Goal: Transaction & Acquisition: Download file/media

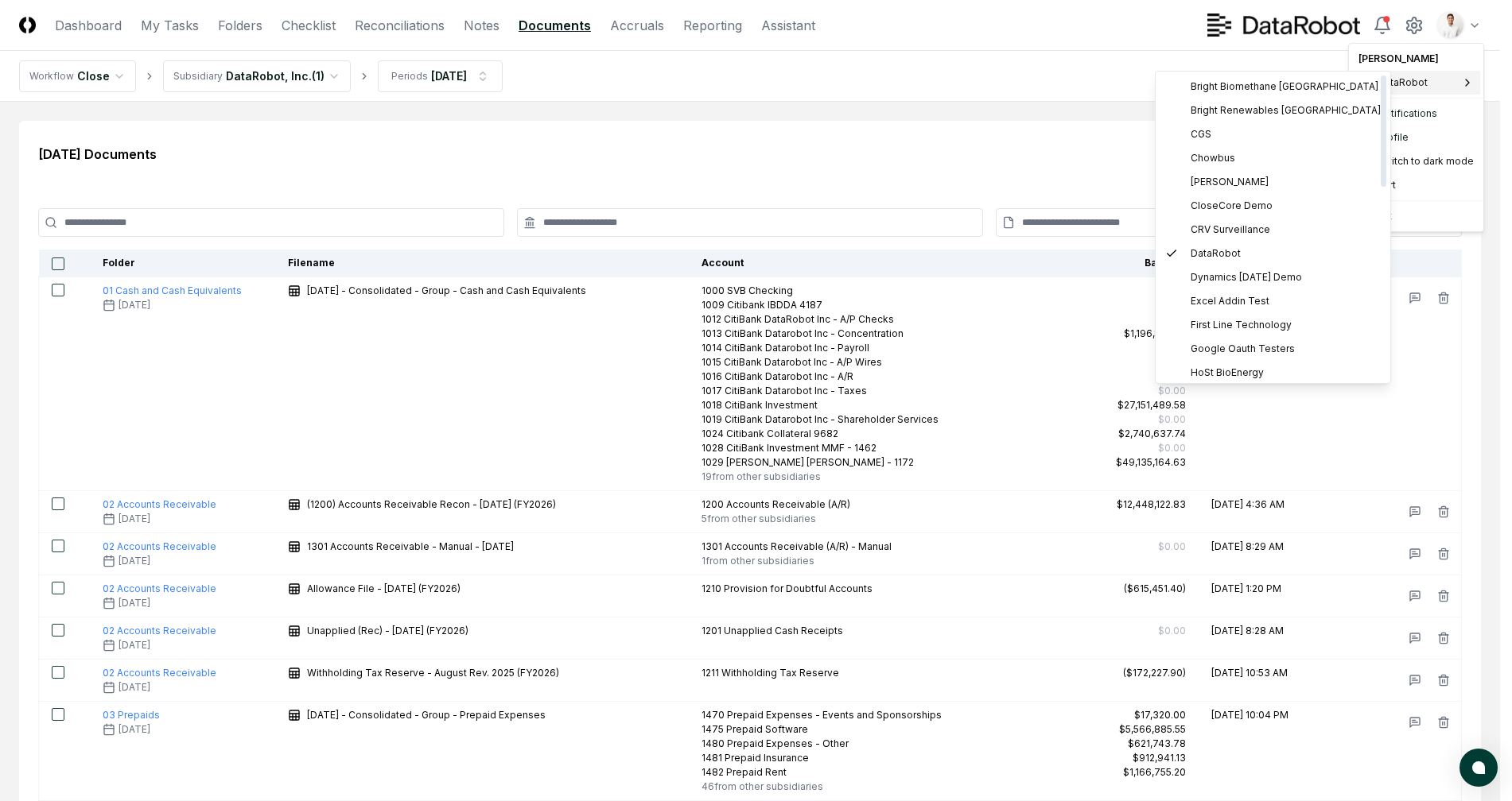
scroll to position [529, 0]
click at [1258, 368] on div "ZAGG" at bounding box center [1272, 368] width 228 height 24
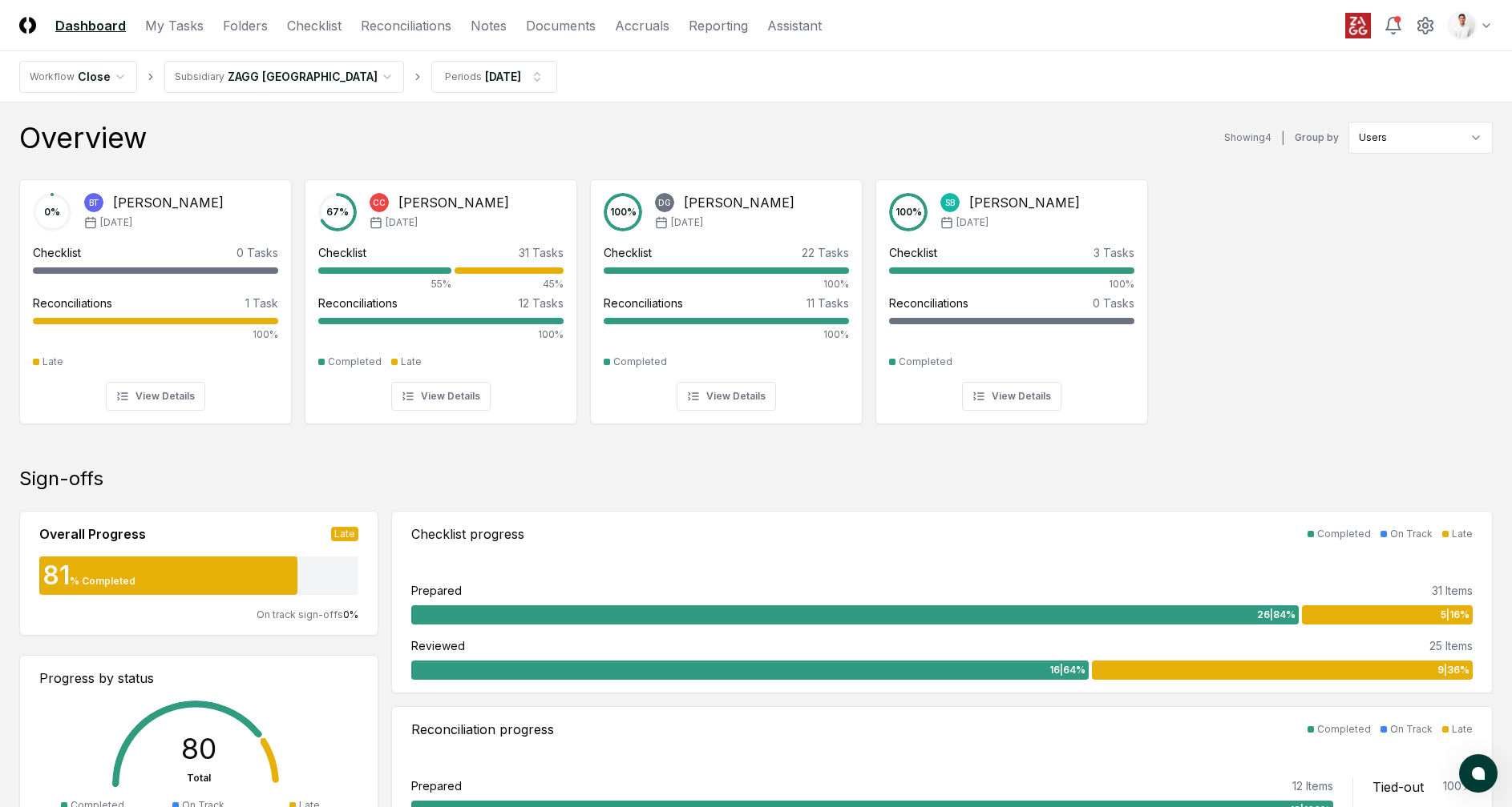
click at [1102, 21] on header "CloseCore Dashboard My Tasks Folders Checklist Reconciliations Notes Documents …" at bounding box center [756, 25] width 1512 height 51
click at [809, 129] on div "Overview Showing 4 | Group by Users" at bounding box center [756, 138] width 1474 height 32
click at [406, 27] on link "Reconciliations" at bounding box center [406, 25] width 90 height 19
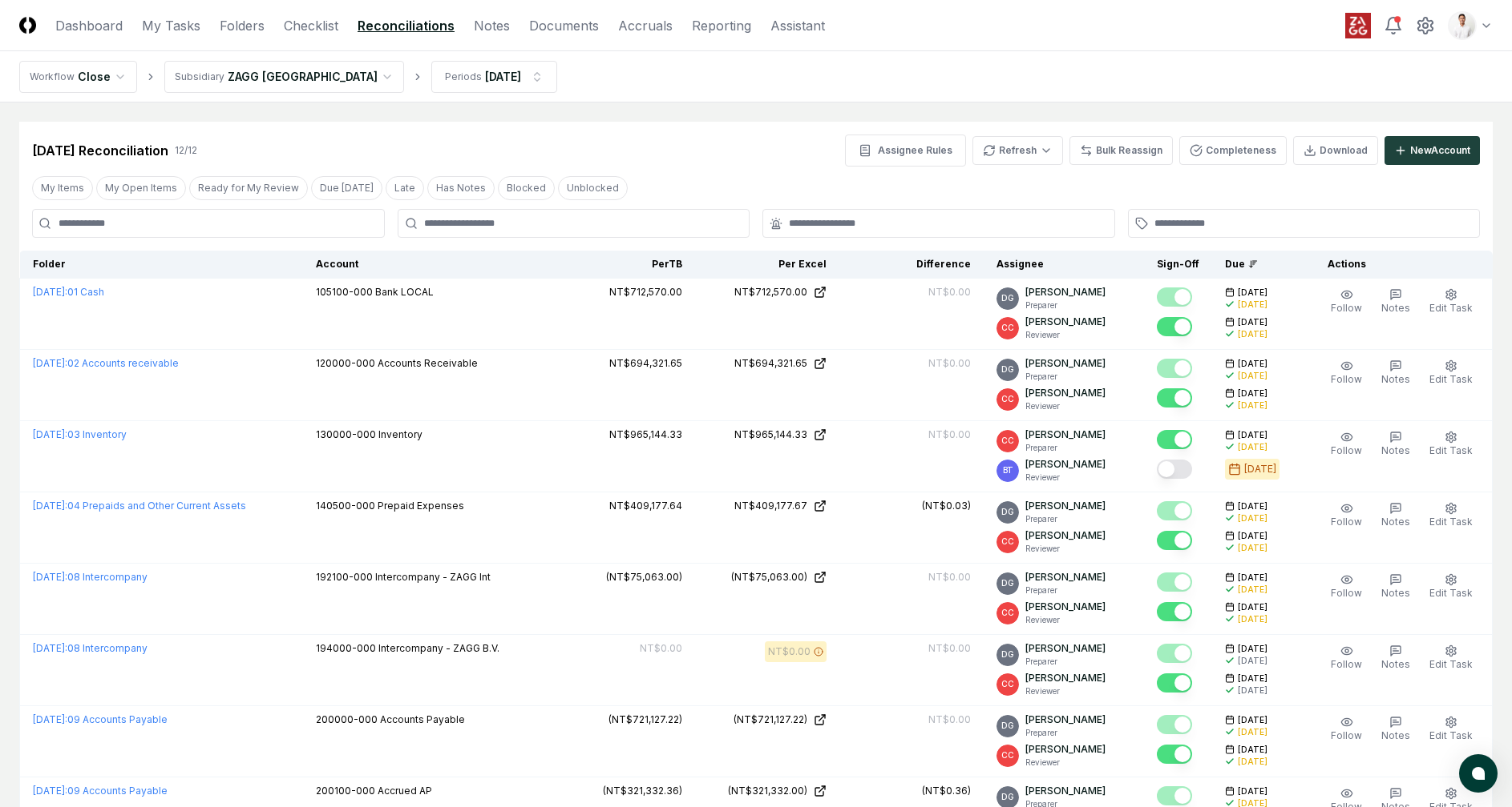
click at [960, 80] on nav "Workflow Close Subsidiary ZAGG Taiwan Periods Aug 2025" at bounding box center [756, 76] width 1512 height 51
click at [1006, 50] on header "CloseCore Dashboard My Tasks Folders Checklist Reconciliations Notes Documents …" at bounding box center [756, 25] width 1512 height 51
click at [892, 105] on main "Cancel Reassign Aug 2025 Reconciliation 12 / 12 Assignee Rules Refresh Bulk Rea…" at bounding box center [756, 628] width 1512 height 1051
click at [684, 108] on main "Cancel Reassign Aug 2025 Reconciliation 12 / 12 Assignee Rules Refresh Bulk Rea…" at bounding box center [756, 628] width 1512 height 1051
click at [699, 119] on main "Cancel Reassign Aug 2025 Reconciliation 12 / 12 Assignee Rules Refresh Bulk Rea…" at bounding box center [756, 628] width 1512 height 1051
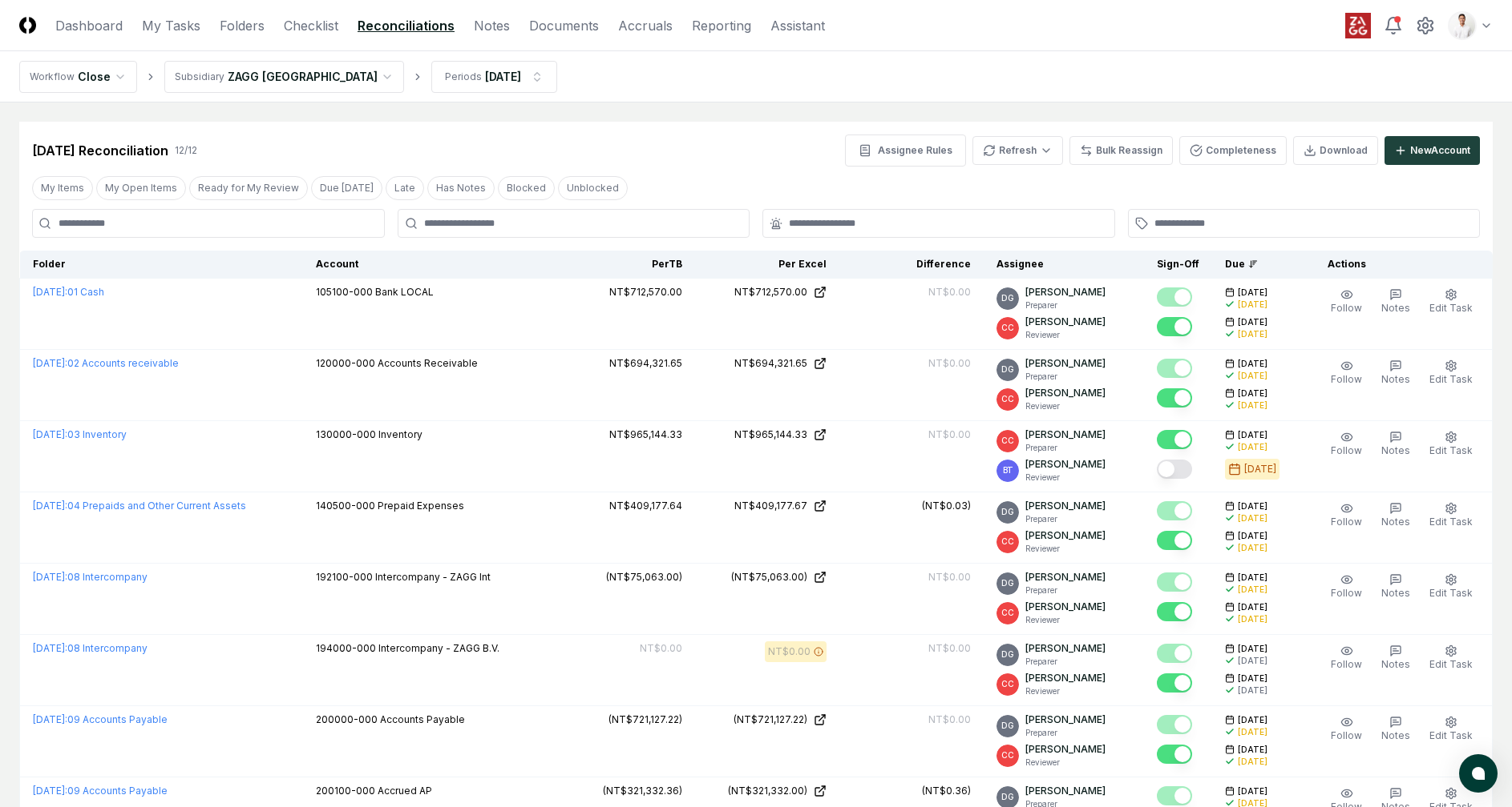
click at [249, 77] on html "CloseCore Dashboard My Tasks Folders Checklist Reconciliations Notes Documents …" at bounding box center [756, 624] width 1512 height 1250
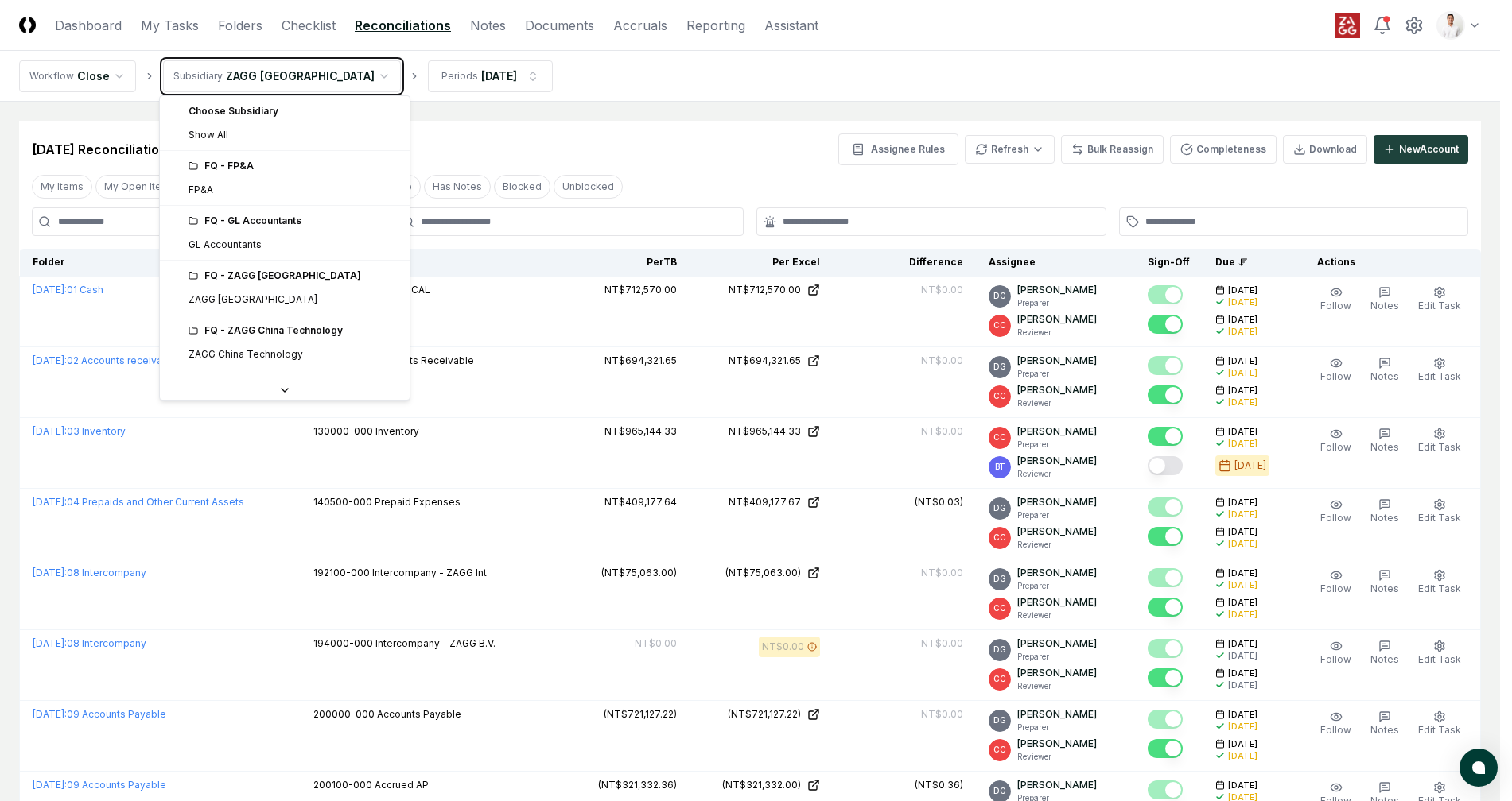
click at [570, 121] on html "CloseCore Dashboard My Tasks Folders Checklist Reconciliations Notes Documents …" at bounding box center [756, 620] width 1512 height 1241
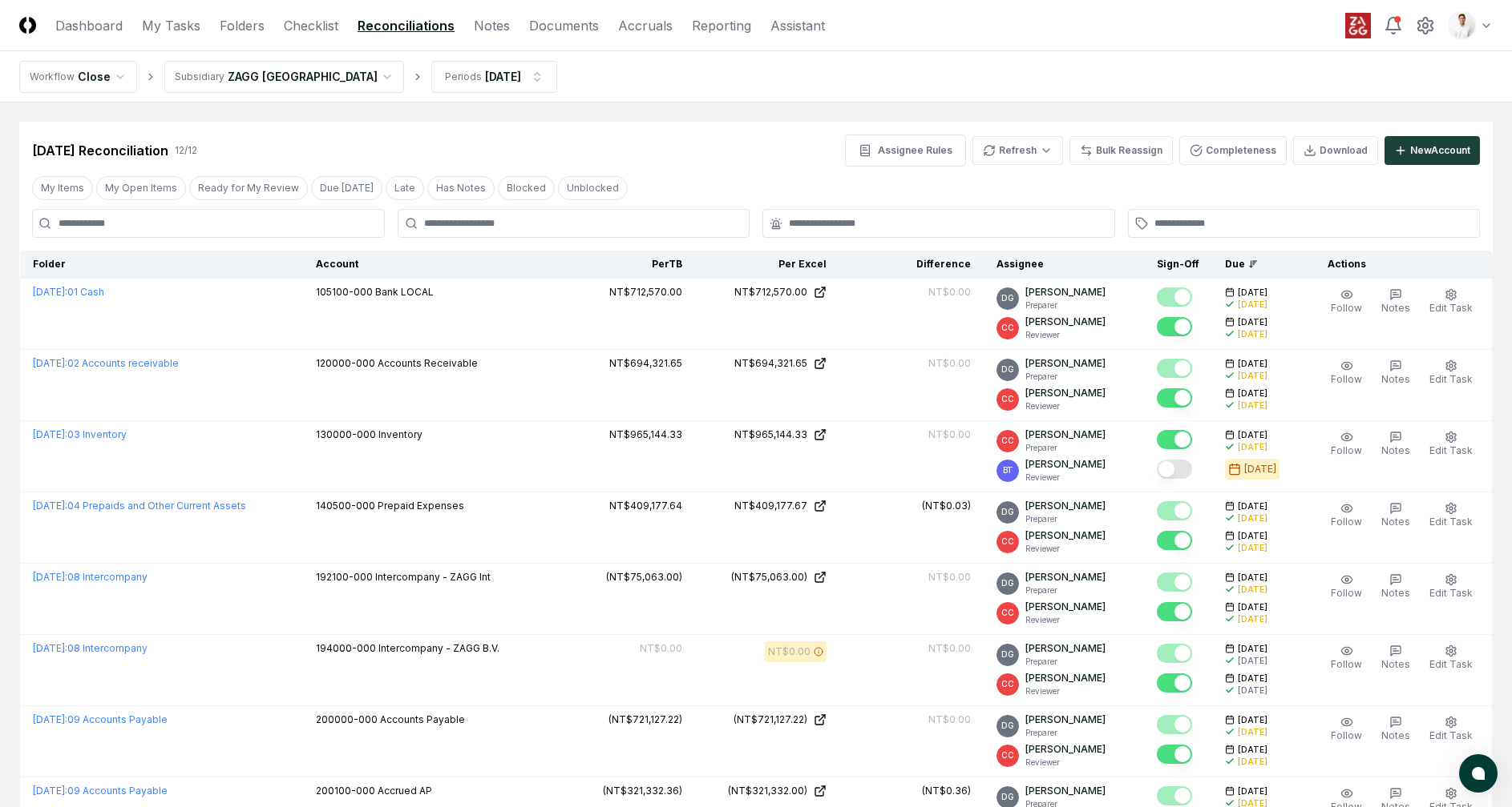
click at [210, 81] on html "CloseCore Dashboard My Tasks Folders Checklist Reconciliations Notes Documents …" at bounding box center [756, 624] width 1512 height 1250
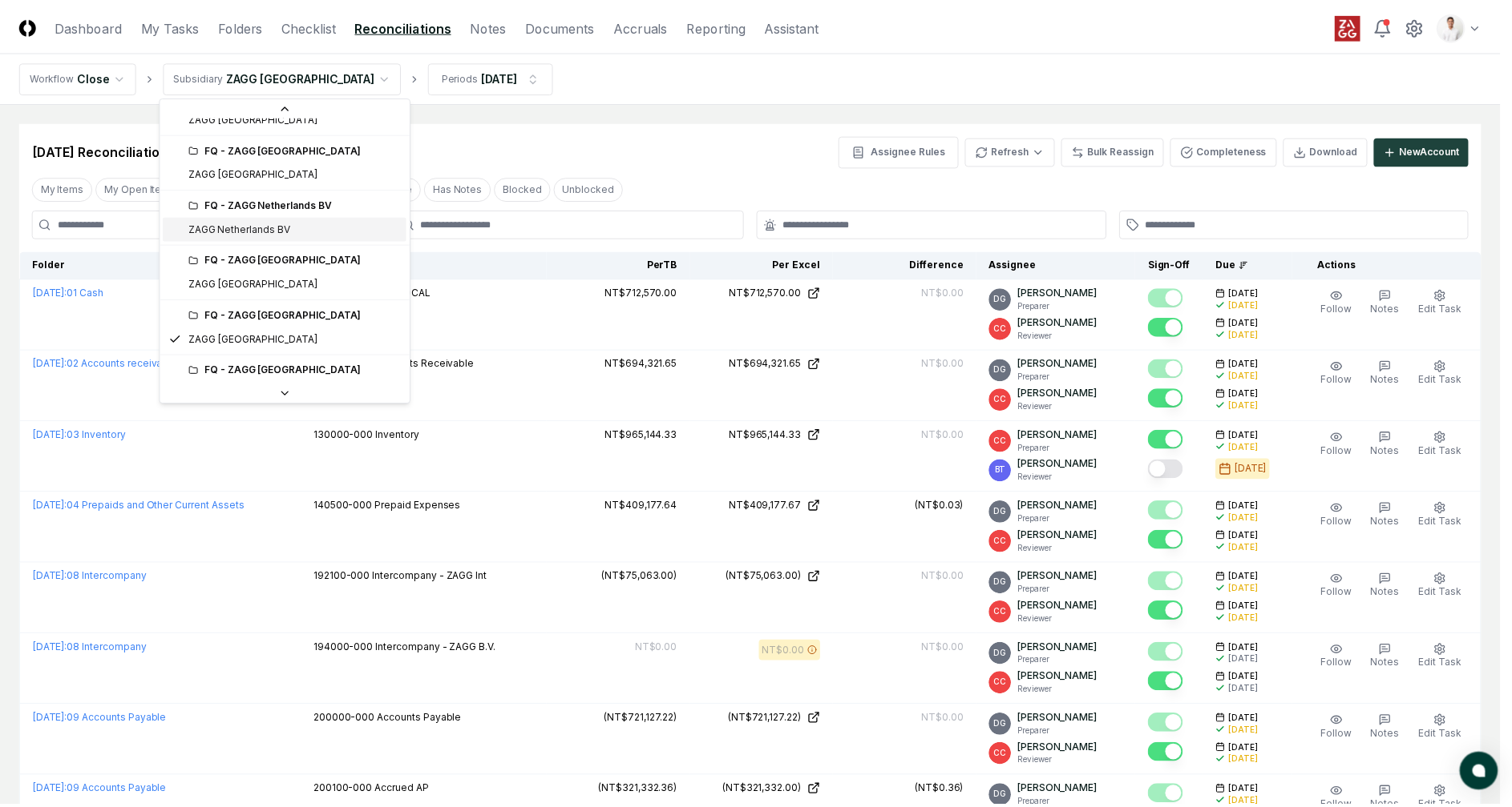
scroll to position [369, 0]
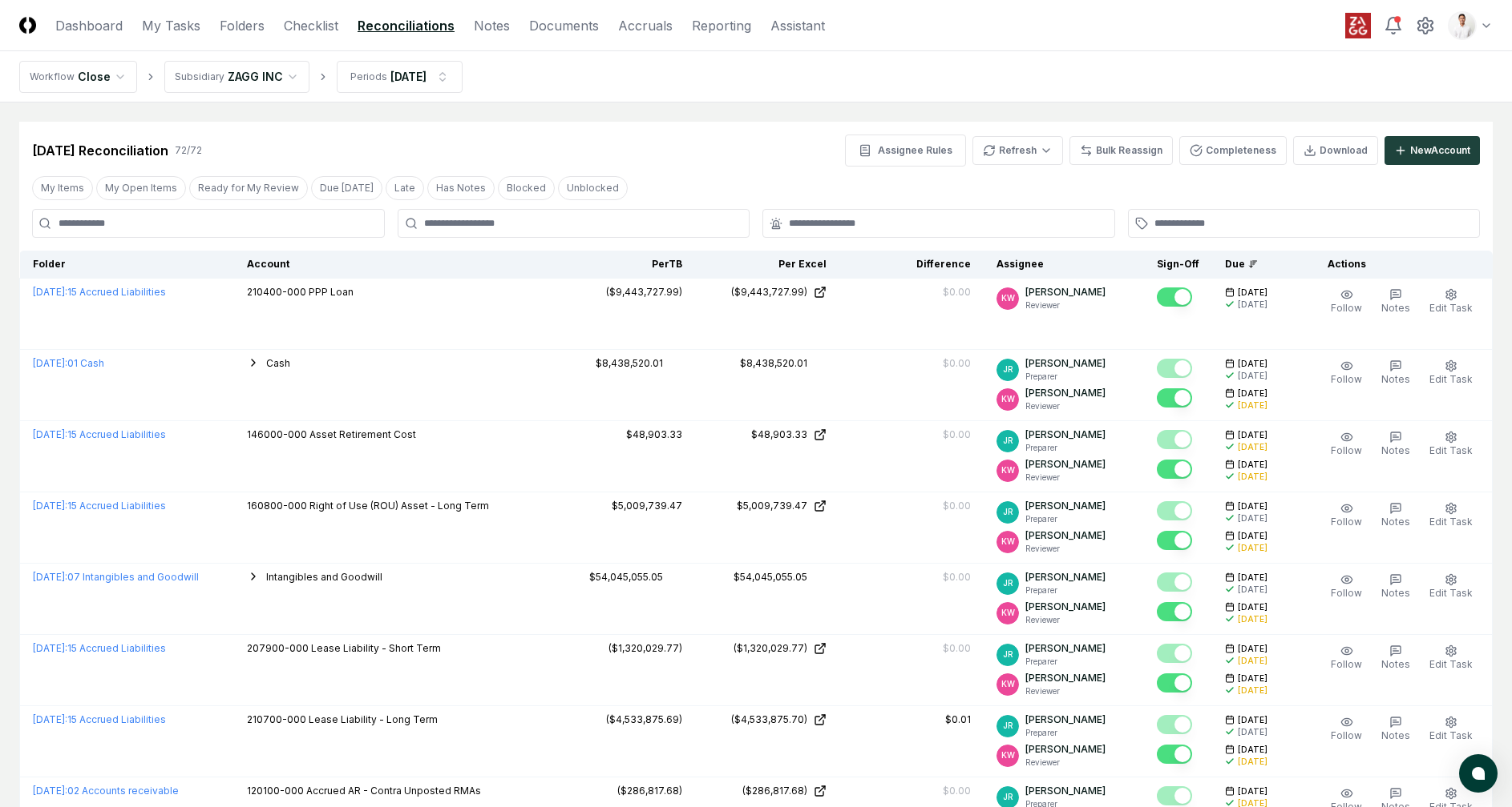
click at [651, 101] on nav "Workflow Close Subsidiary ZAGG INC Periods Aug 2025" at bounding box center [756, 76] width 1512 height 51
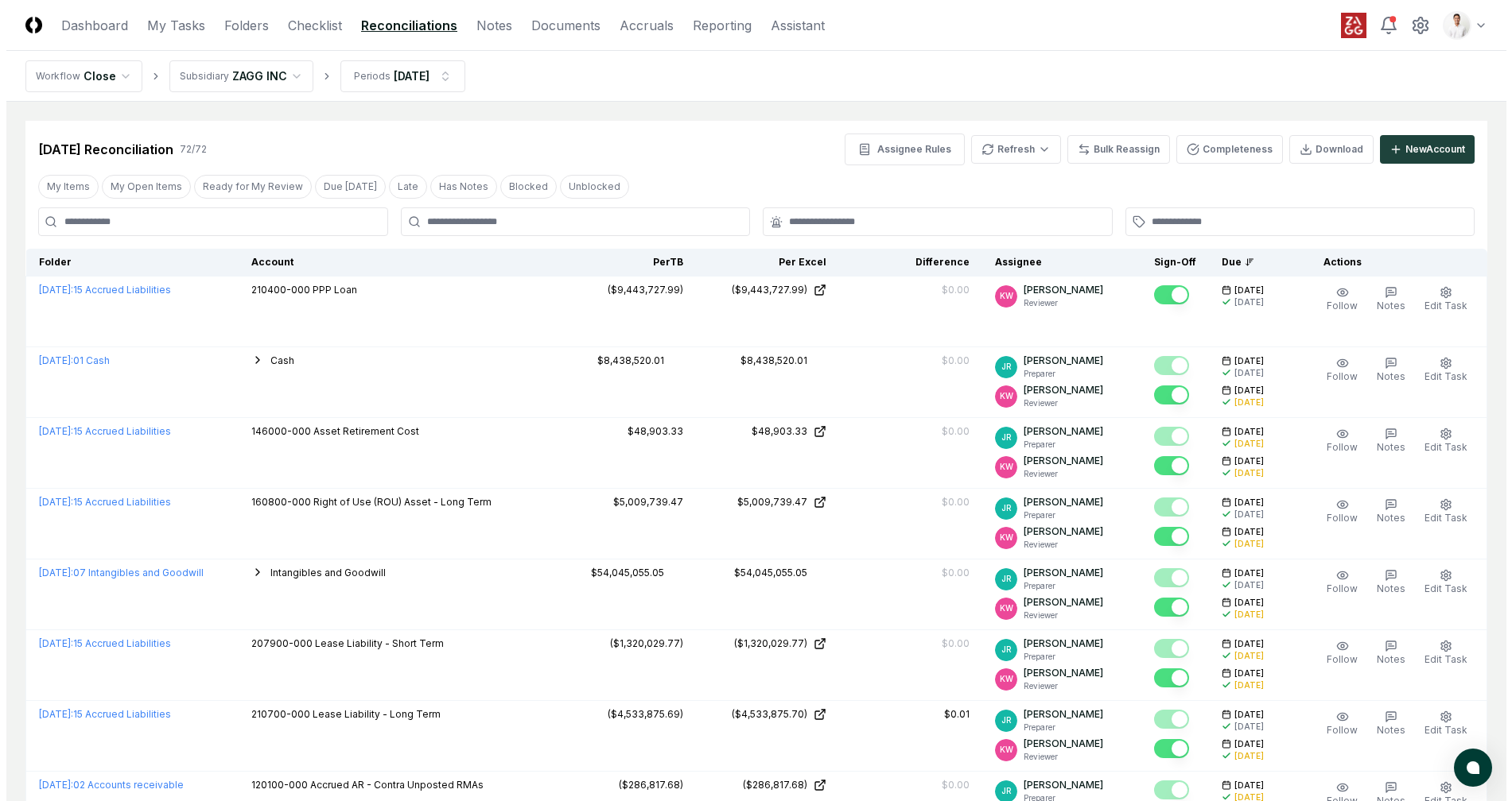
scroll to position [27, 0]
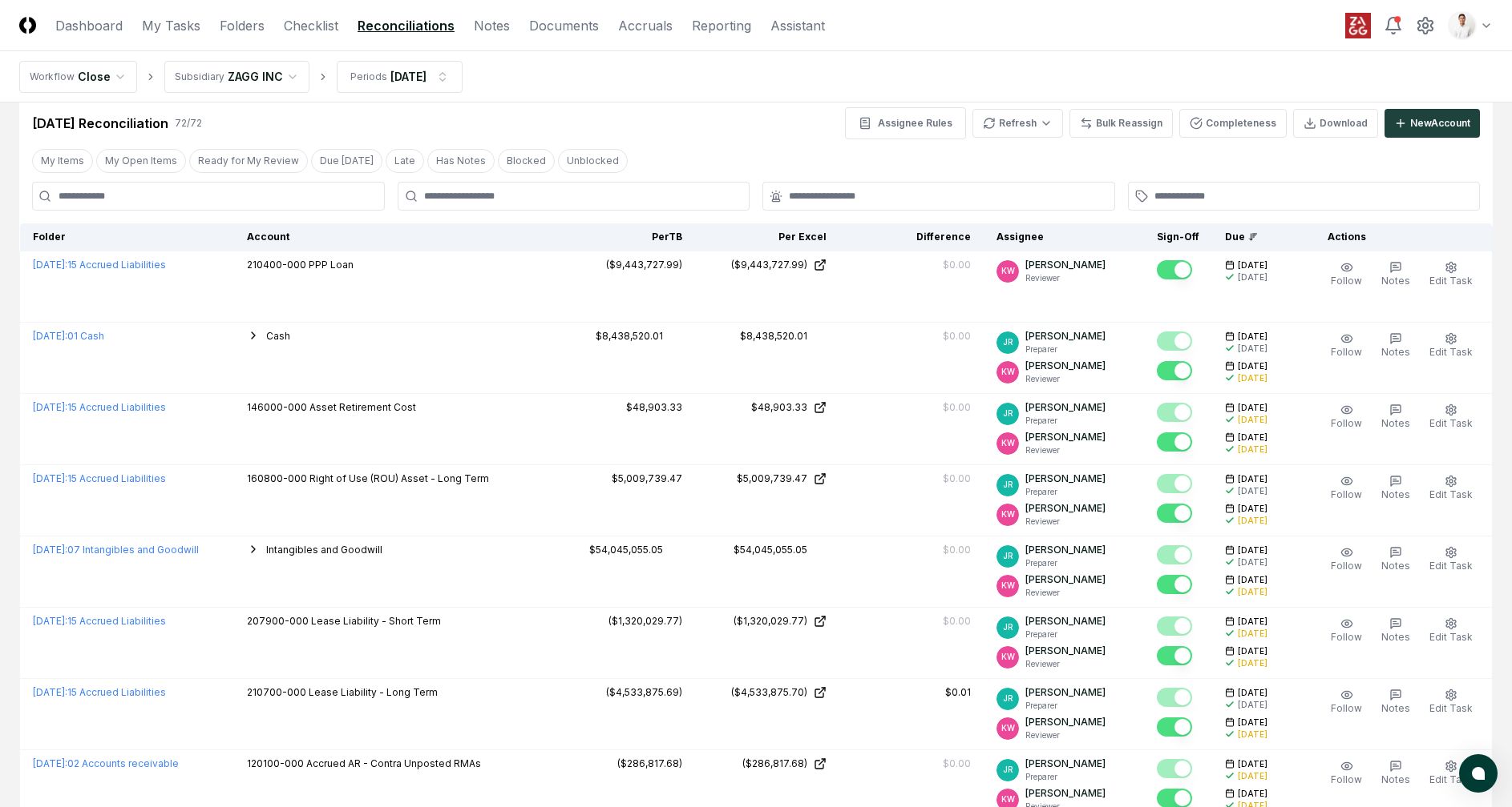
click at [1189, 19] on header "CloseCore Dashboard My Tasks Folders Checklist Reconciliations Notes Documents …" at bounding box center [756, 25] width 1512 height 51
click at [884, 39] on header "CloseCore Dashboard My Tasks Folders Checklist Reconciliations Notes Documents …" at bounding box center [756, 25] width 1512 height 51
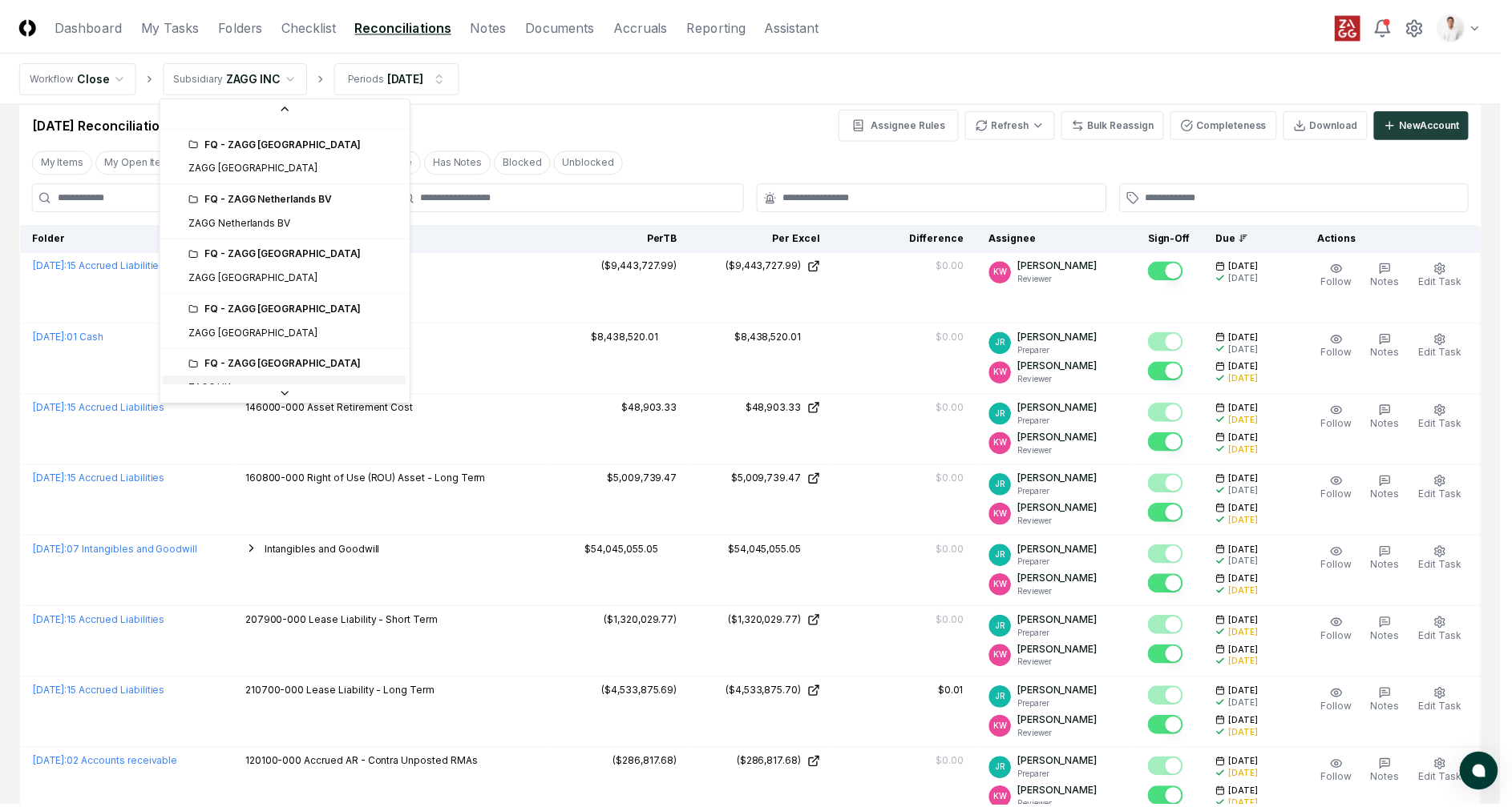
scroll to position [668, 0]
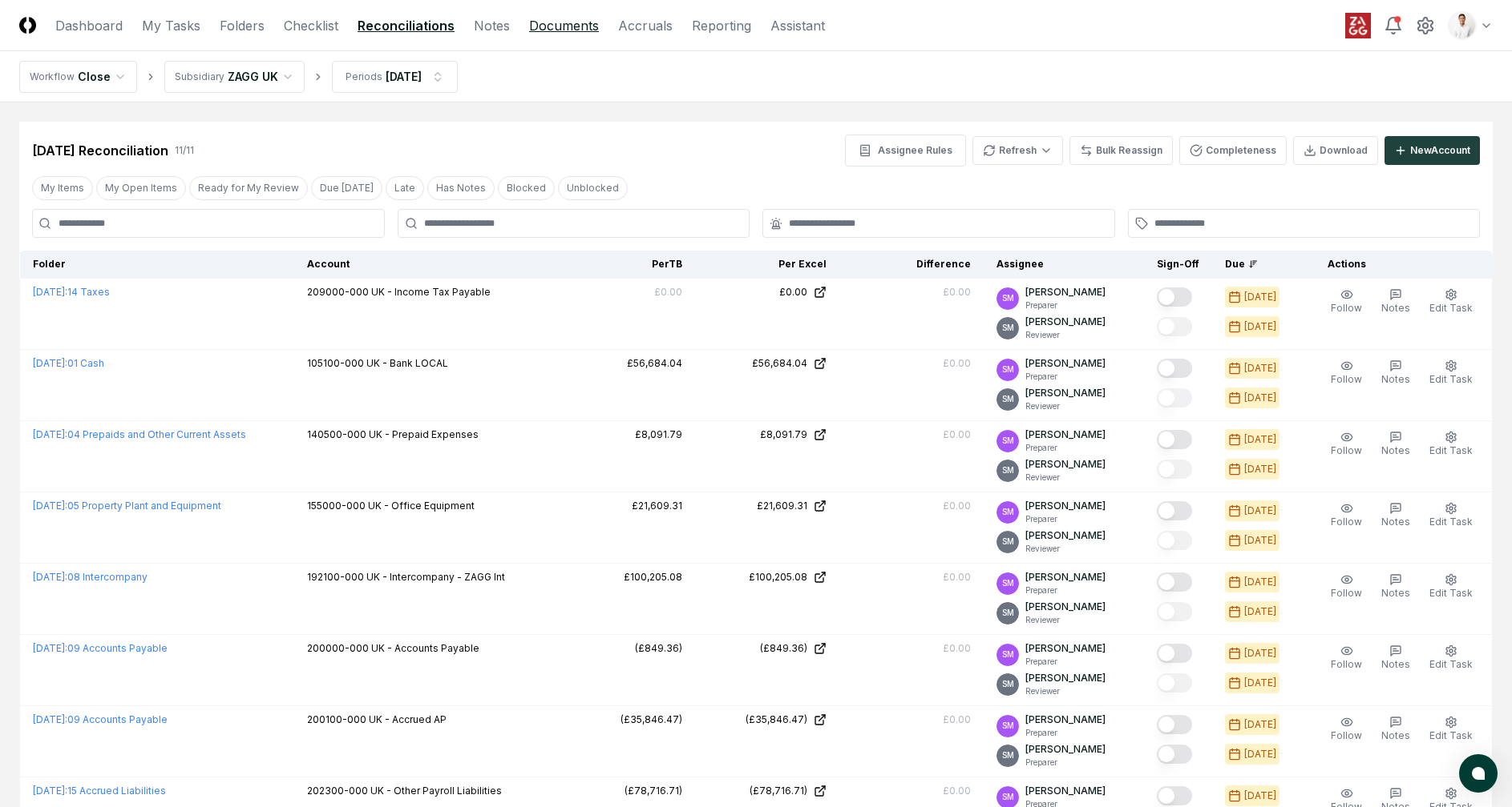
click at [548, 27] on link "Documents" at bounding box center [564, 25] width 70 height 19
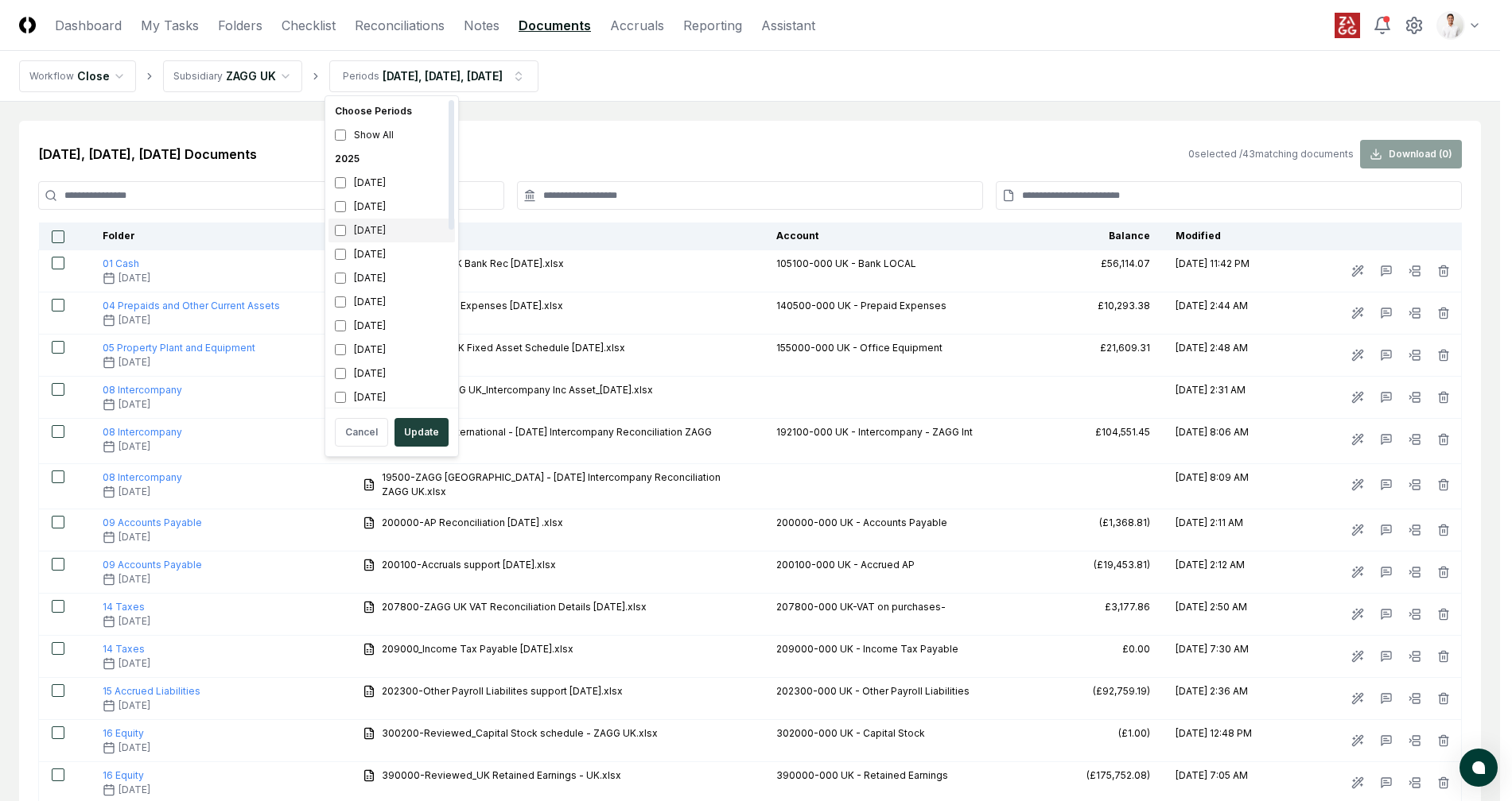
click at [376, 231] on div "[DATE]" at bounding box center [392, 230] width 126 height 24
click at [376, 265] on div "July 2025" at bounding box center [392, 254] width 126 height 24
click at [376, 279] on div "June 2025" at bounding box center [392, 278] width 126 height 24
click at [384, 213] on div "September 2025" at bounding box center [392, 206] width 126 height 24
click at [386, 213] on div "September 2025" at bounding box center [392, 206] width 126 height 24
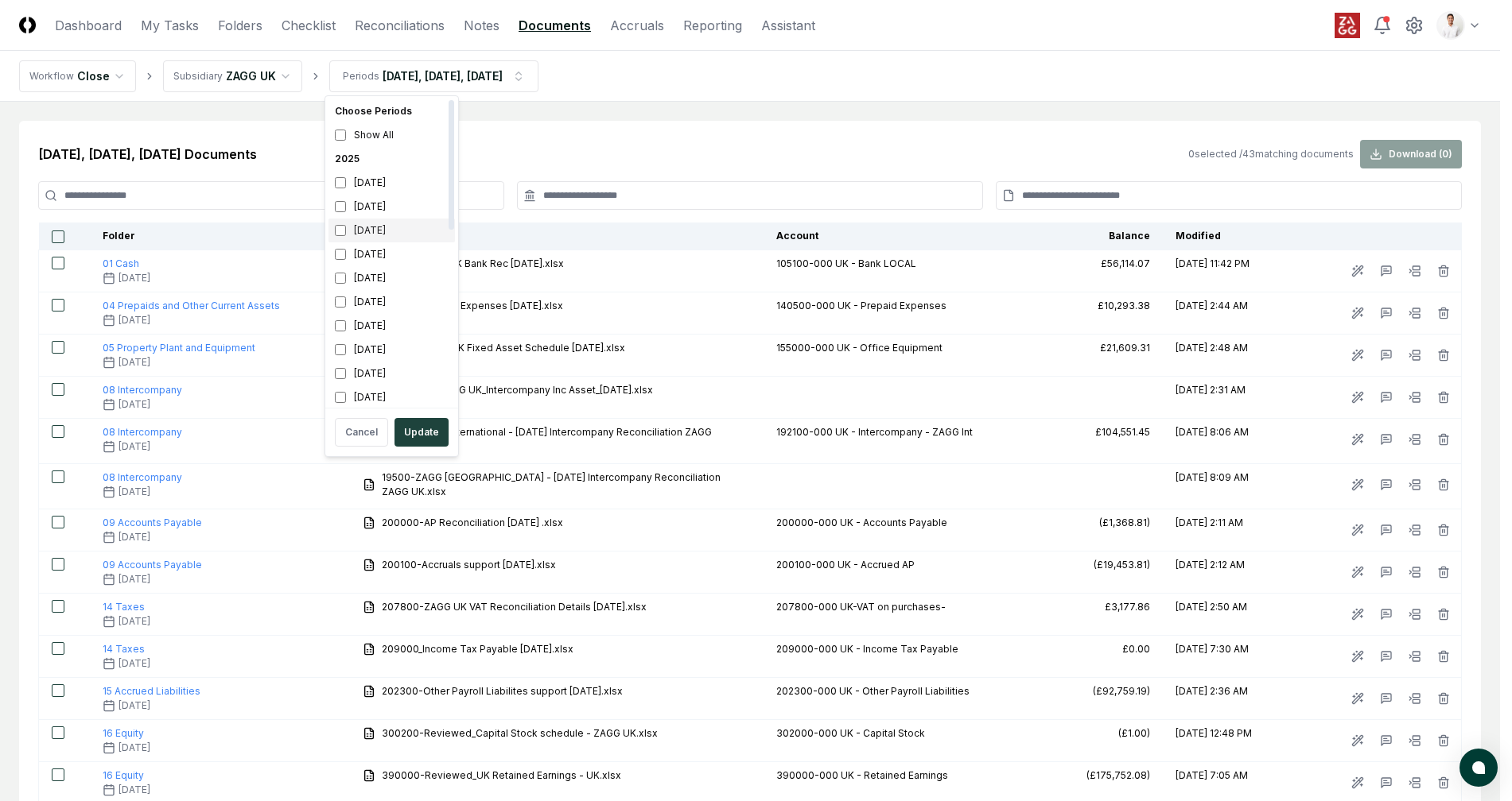
click at [385, 222] on div "[DATE]" at bounding box center [392, 230] width 126 height 24
click at [426, 429] on button "Update" at bounding box center [421, 432] width 54 height 28
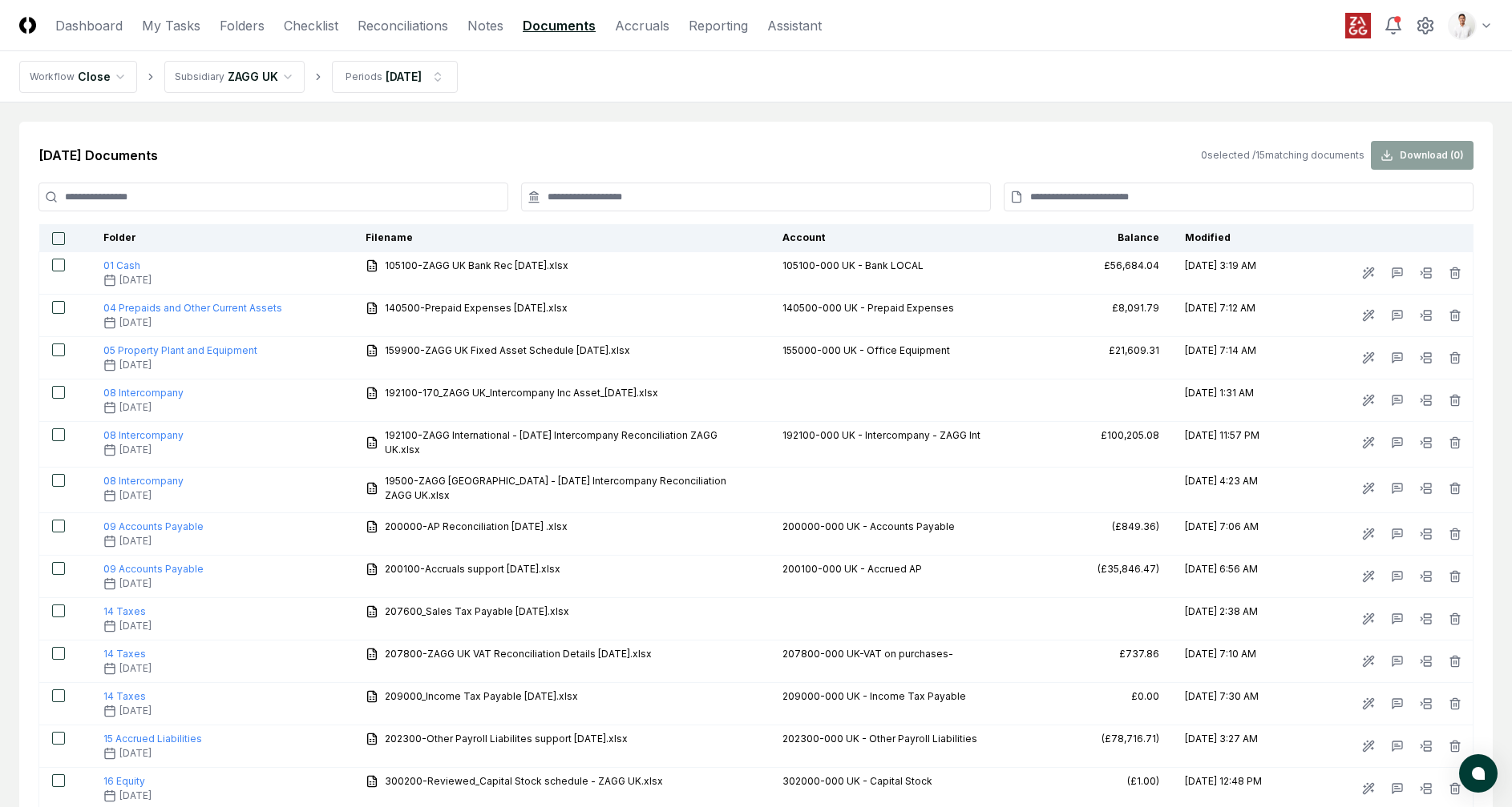
click at [388, 195] on input at bounding box center [273, 197] width 470 height 29
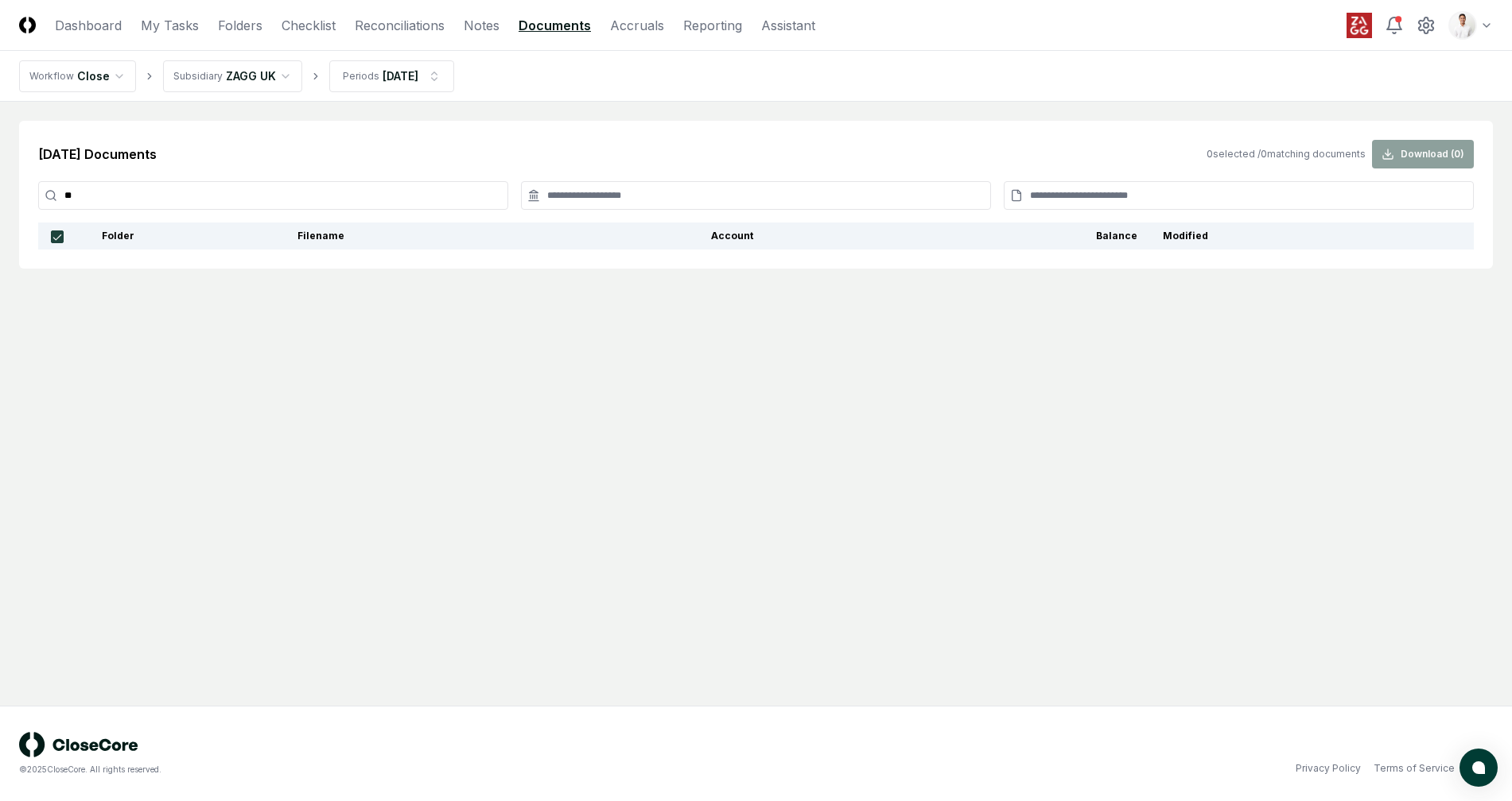
type input "*"
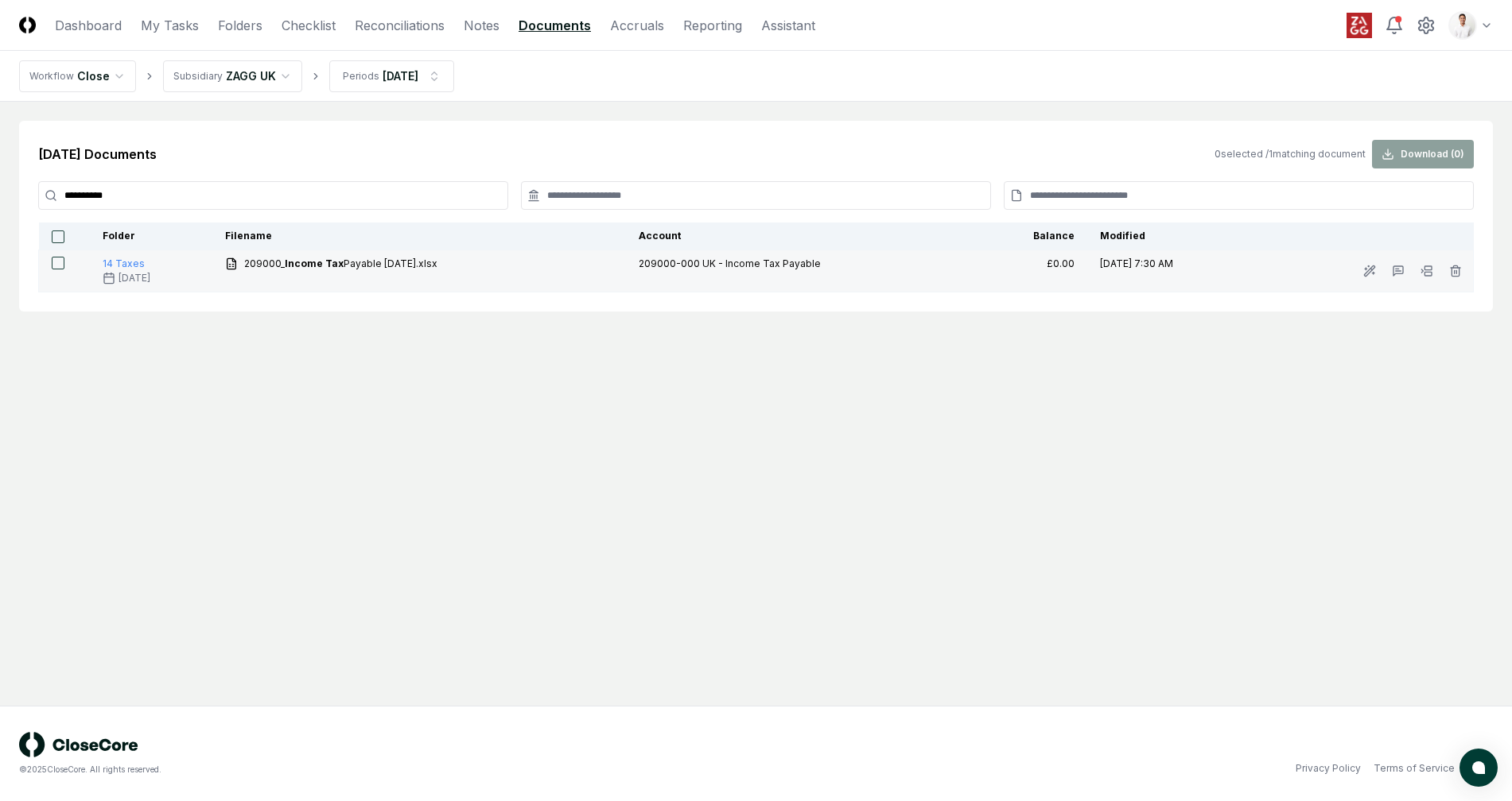
type input "**********"
click at [61, 263] on button "button" at bounding box center [58, 263] width 12 height 12
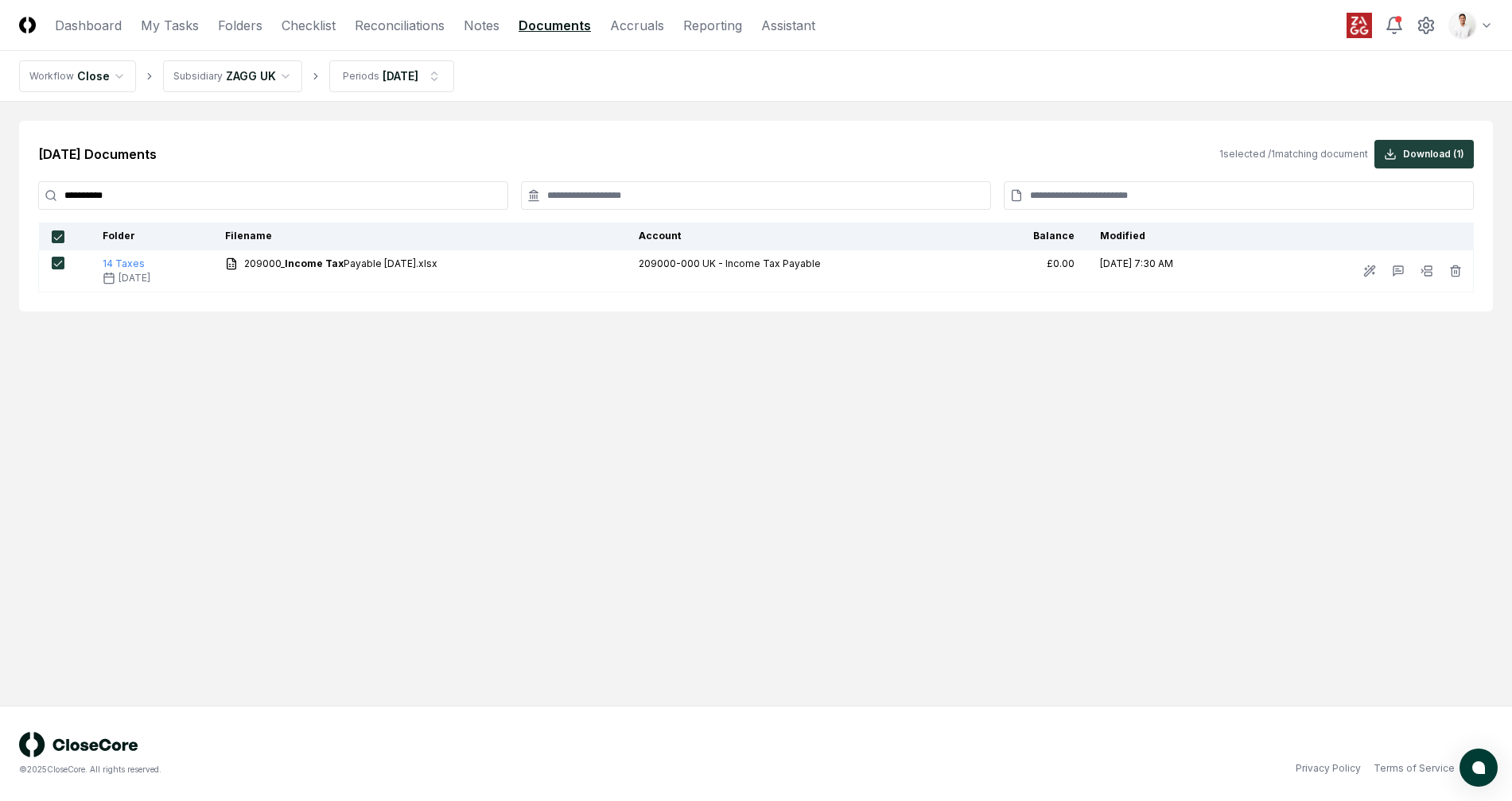
click at [1420, 145] on button "Download ( 1 )" at bounding box center [1424, 155] width 99 height 28
click at [909, 318] on main "**********" at bounding box center [756, 404] width 1512 height 604
click at [887, 406] on main "**********" at bounding box center [756, 404] width 1512 height 604
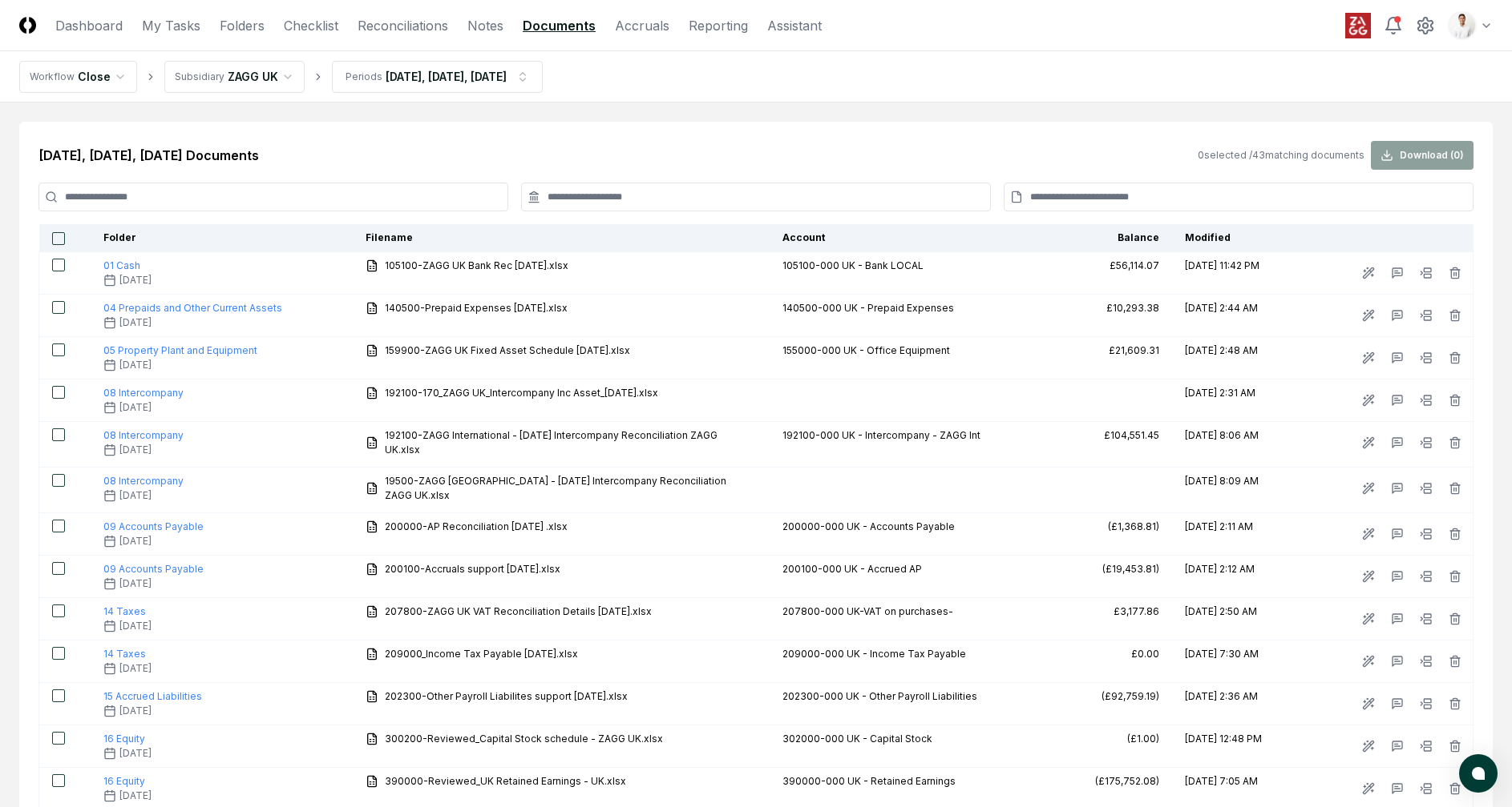
click at [1062, 69] on nav "Workflow Close Subsidiary ZAGG UK Periods Jun 2025, Jul 2025, Aug 2025" at bounding box center [756, 76] width 1512 height 51
